Goal: Task Accomplishment & Management: Manage account settings

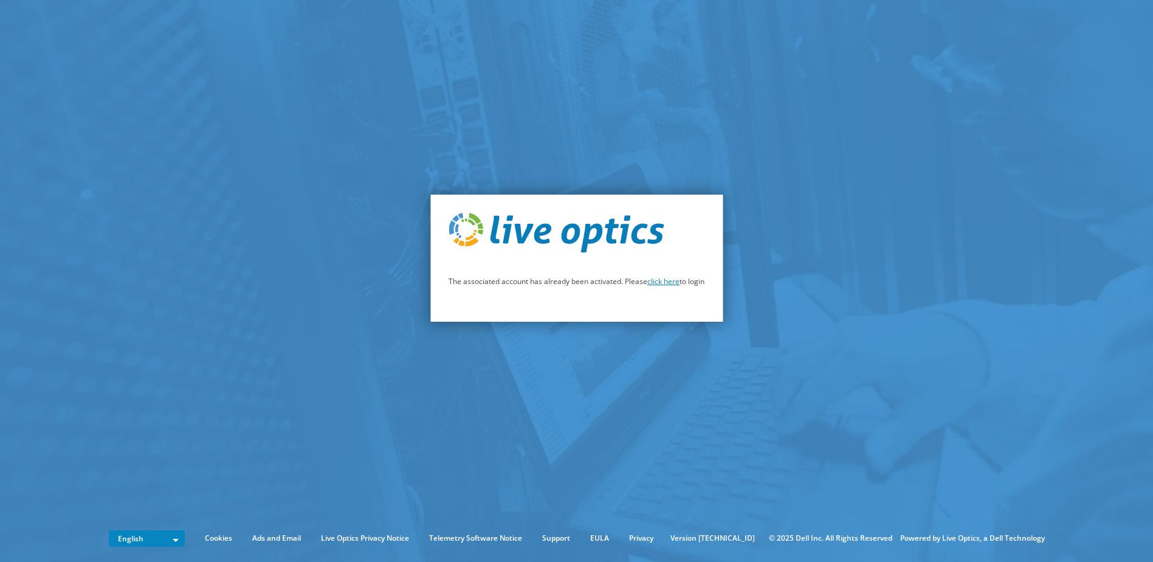
click at [659, 283] on link "click here" at bounding box center [664, 281] width 32 height 10
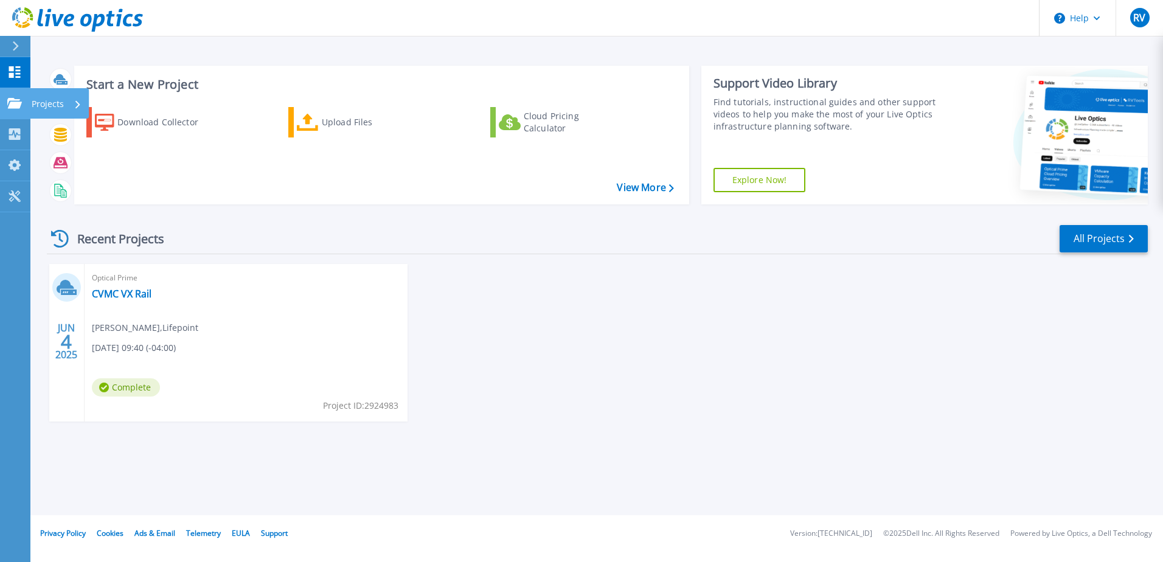
click at [49, 103] on p "Projects" at bounding box center [48, 104] width 32 height 32
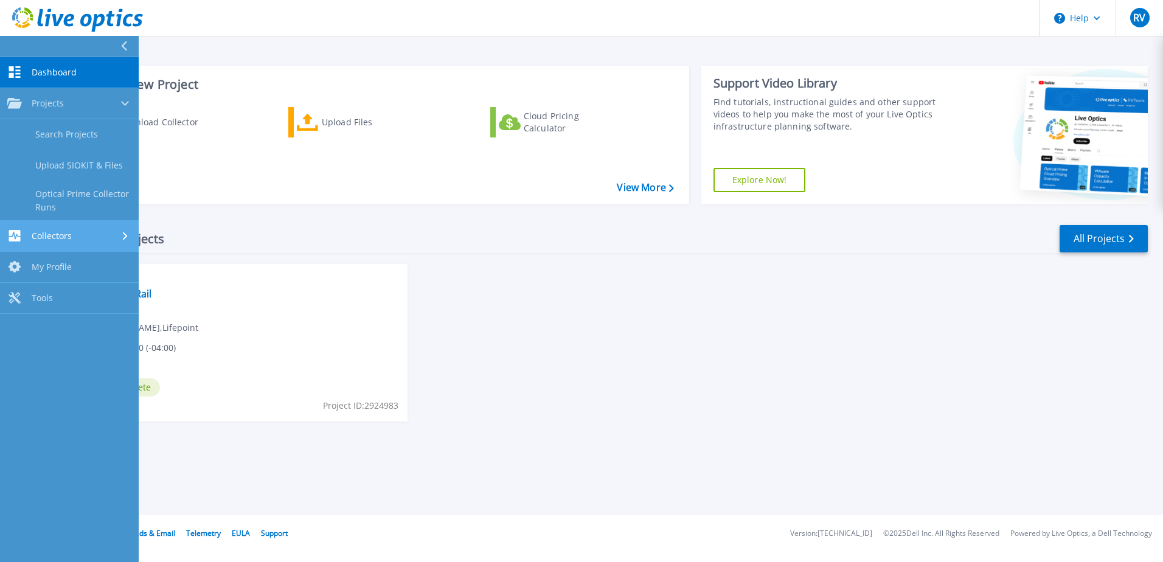
click at [75, 240] on div "Collectors" at bounding box center [69, 236] width 124 height 12
click at [56, 227] on span "My Profile" at bounding box center [52, 228] width 40 height 11
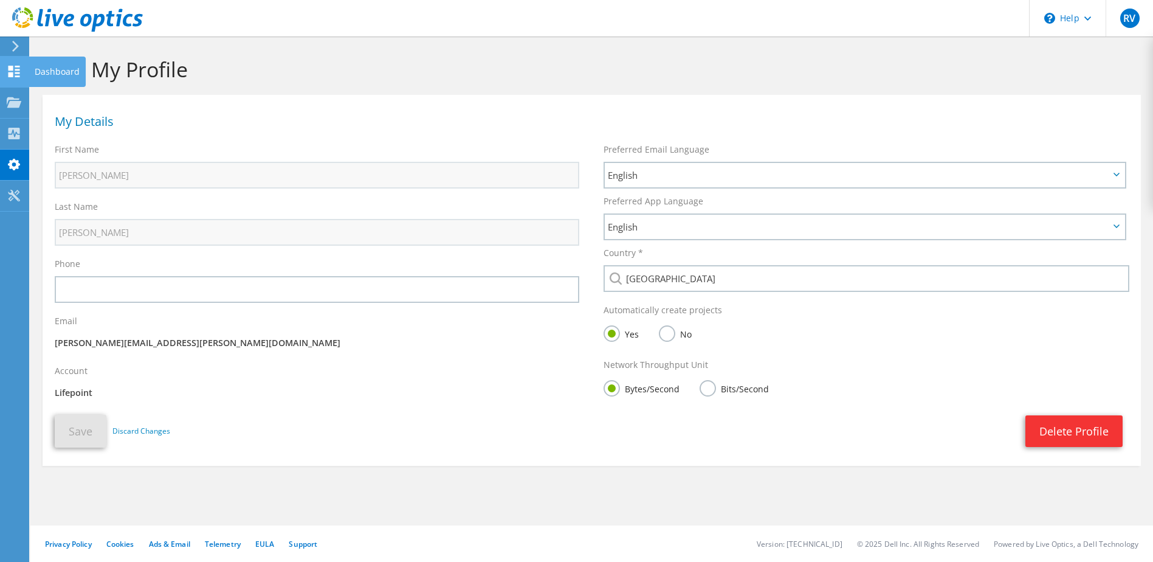
click at [15, 66] on use at bounding box center [15, 72] width 12 height 12
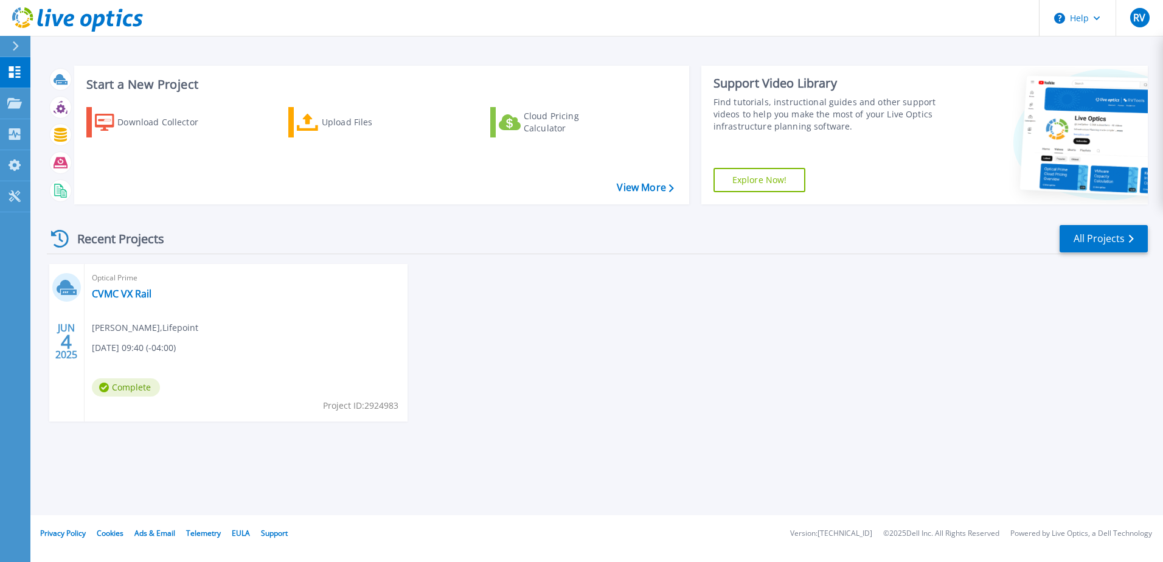
click at [549, 299] on div "JUN 4 2025 Optical Prime CVMC VX Rail Roger VanDyke , Lifepoint 06/04/2025, 09:…" at bounding box center [592, 355] width 1110 height 182
click at [654, 192] on link "View More" at bounding box center [645, 188] width 57 height 12
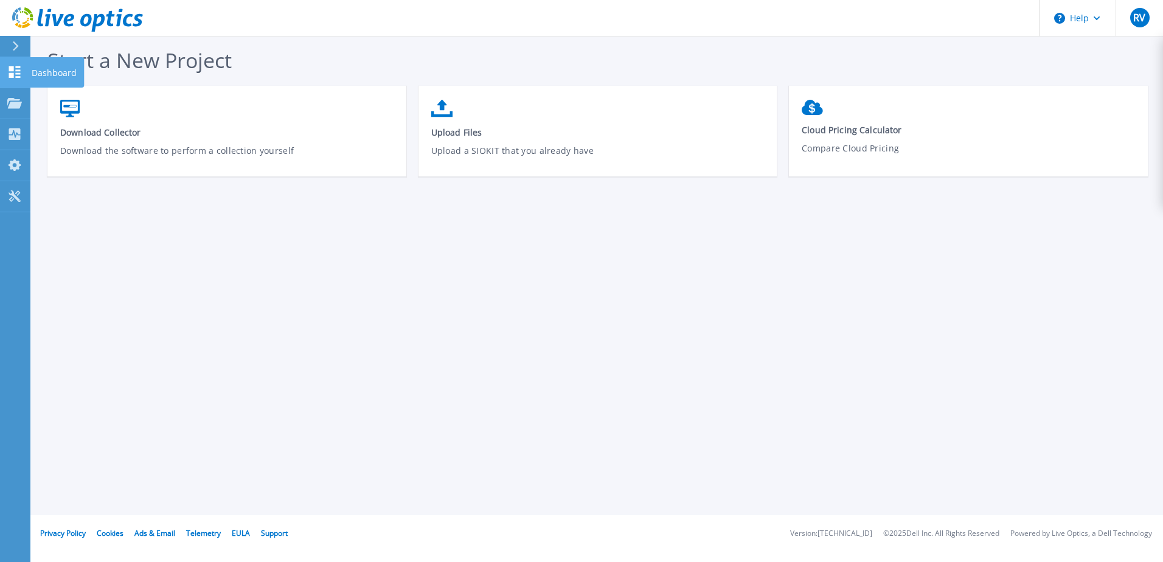
click at [12, 68] on icon at bounding box center [15, 72] width 12 height 12
